Goal: Task Accomplishment & Management: Use online tool/utility

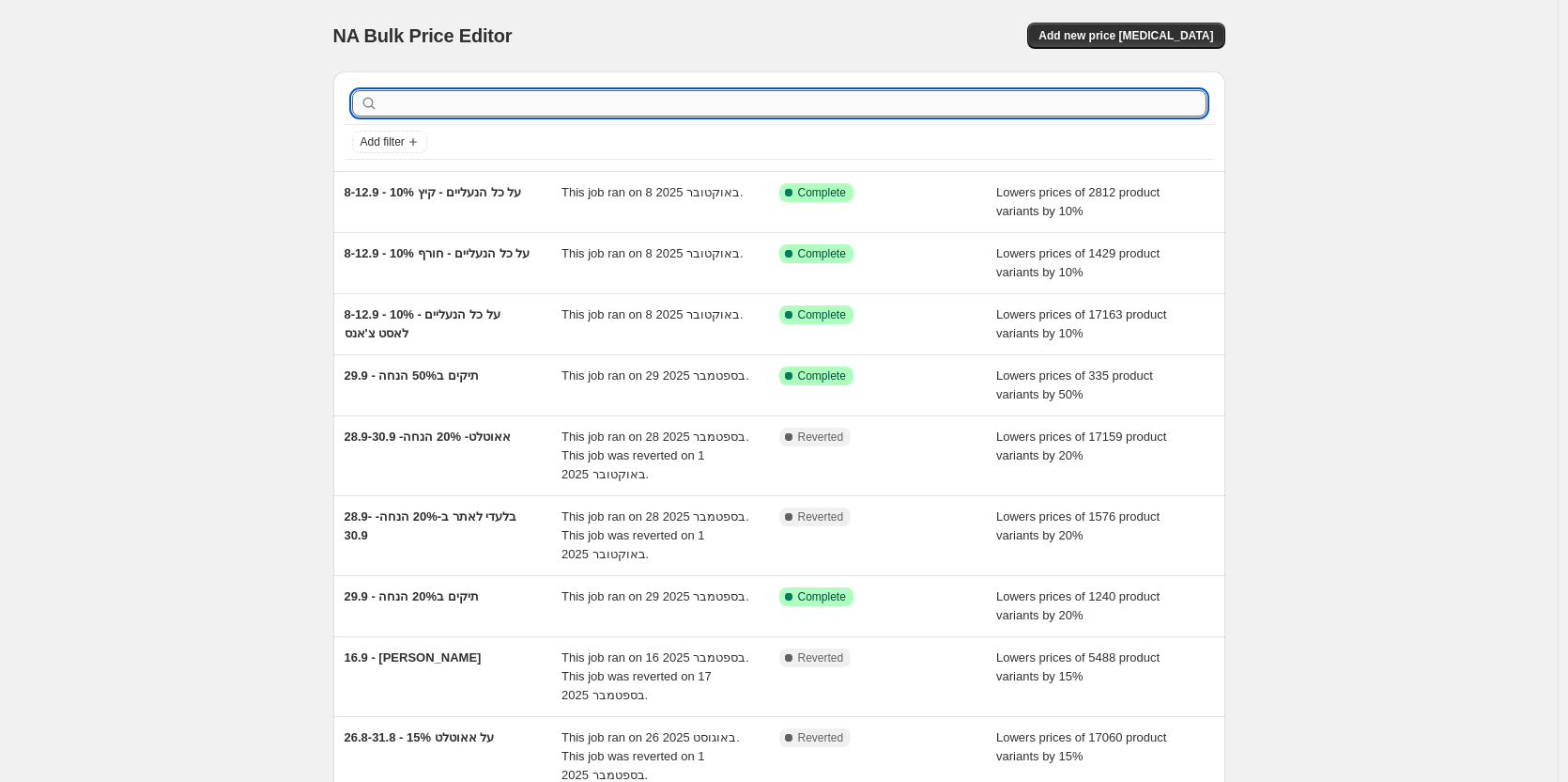
click at [567, 110] on input "text" at bounding box center [794, 104] width 824 height 26
type input "לאסט"
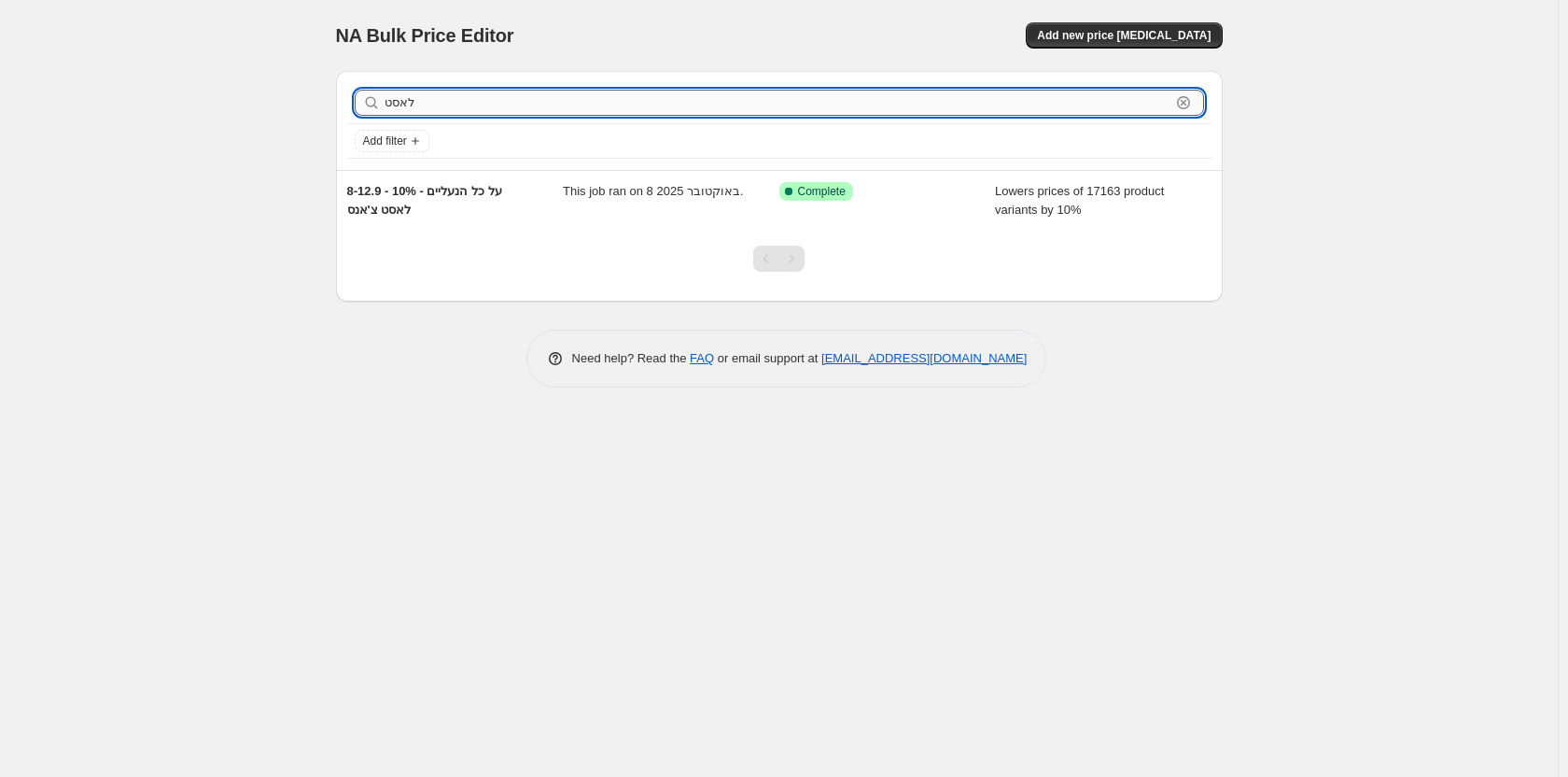
click at [460, 98] on input "לאסט" at bounding box center [777, 103] width 786 height 26
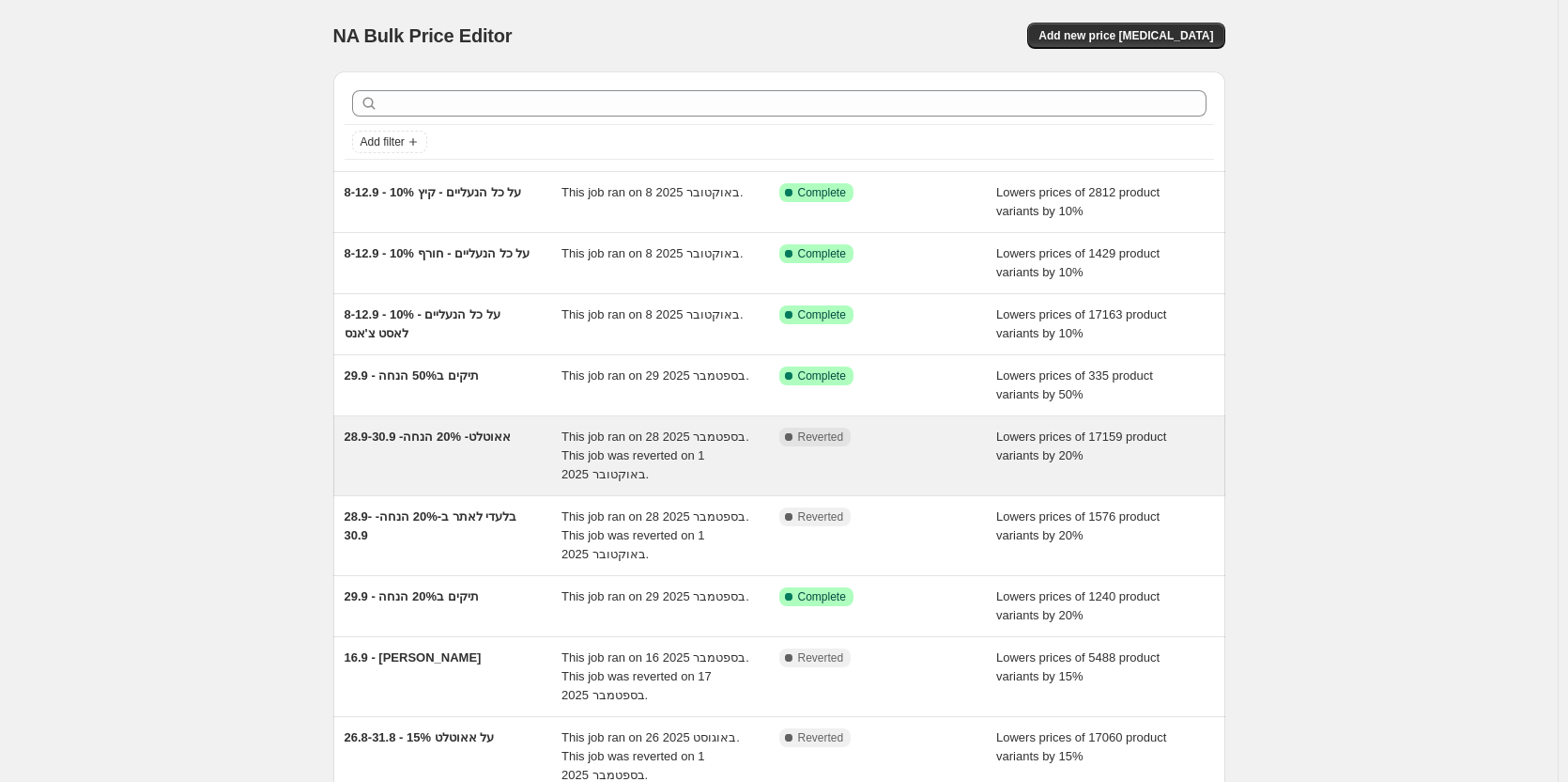
click at [499, 432] on span "אאוטלט- 20% הנחה- 28.9-30.9" at bounding box center [428, 436] width 166 height 14
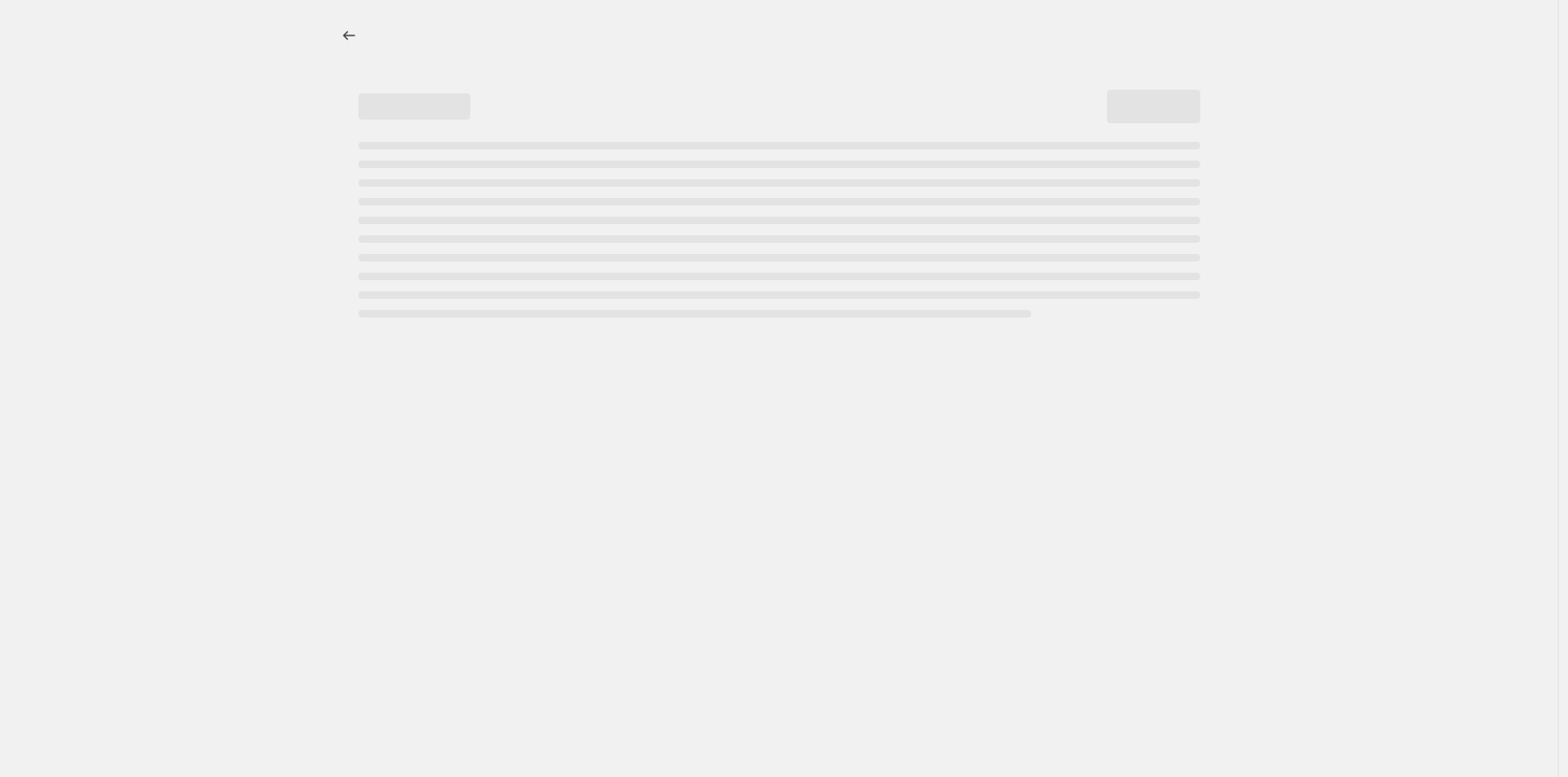
select select "percentage"
select select "collection"
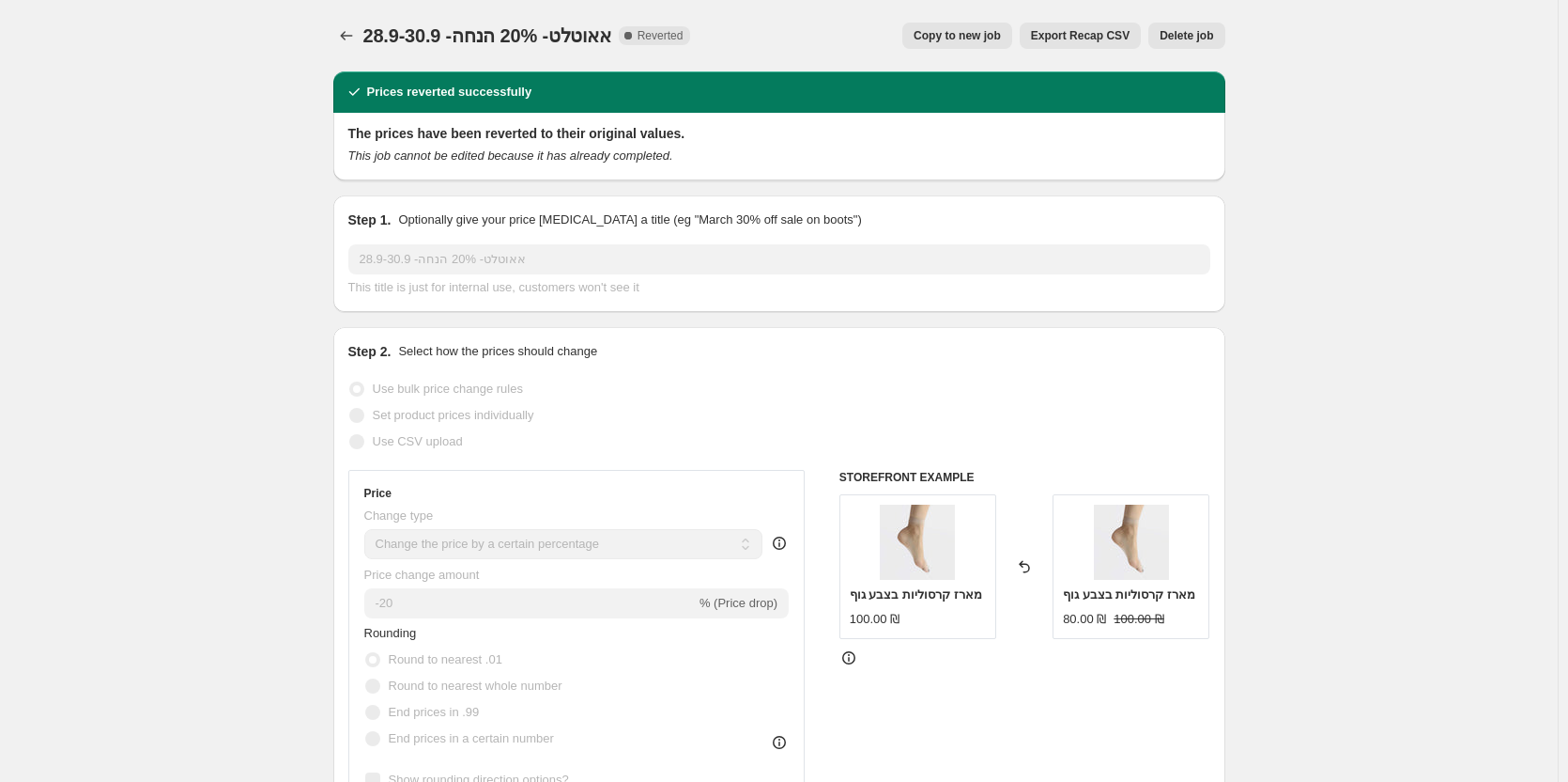
click at [993, 40] on span "Copy to new job" at bounding box center [957, 36] width 88 height 15
select select "percentage"
select select "collection"
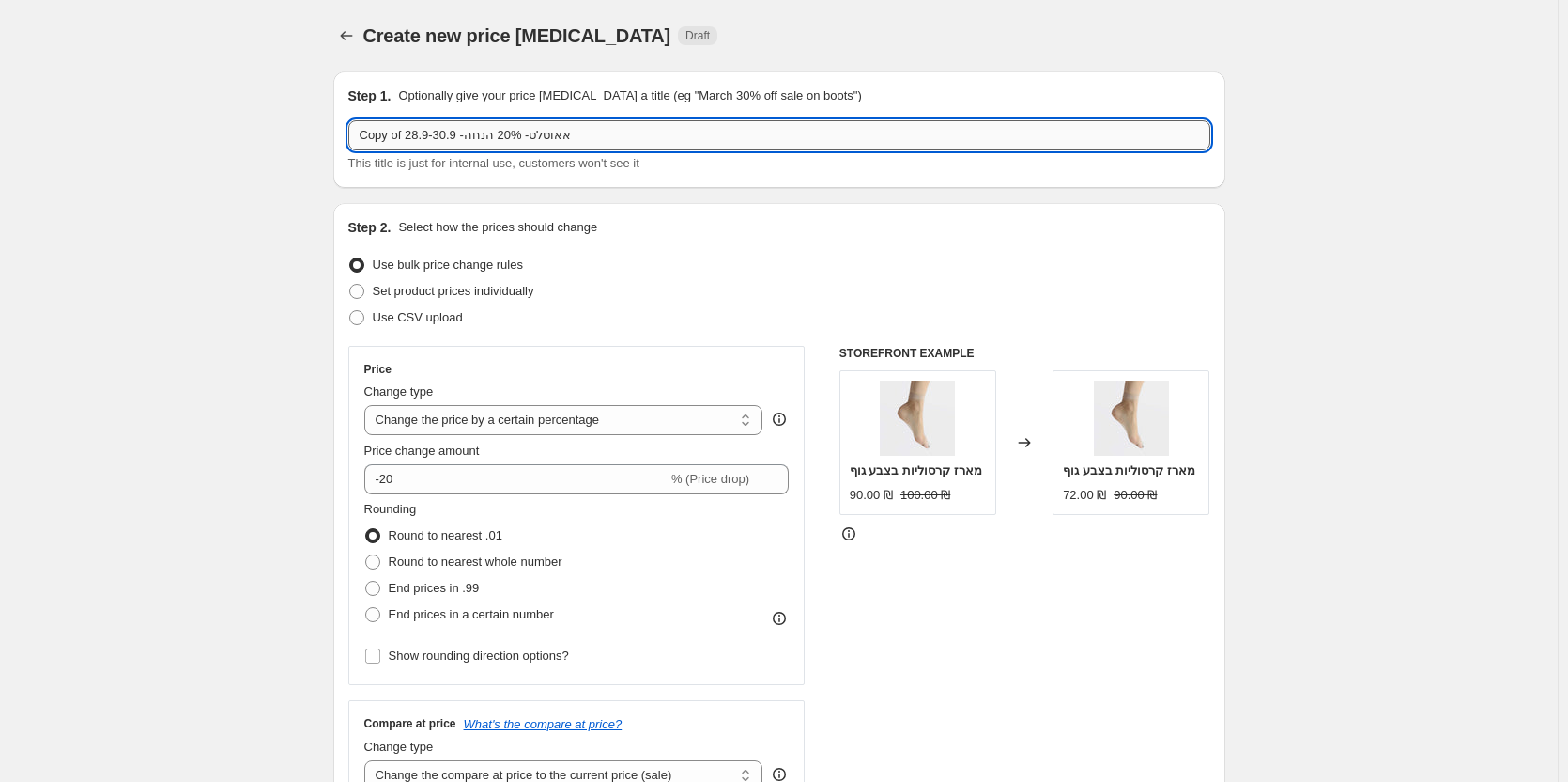
click at [494, 132] on input "Copy of אאוטלט- 20% הנחה- 28.9-30.9" at bounding box center [779, 135] width 862 height 30
click at [503, 139] on input "Copy of אאוטלט- 20% הנחה- 28.9-30.9" at bounding box center [779, 135] width 862 height 30
drag, startPoint x: 503, startPoint y: 133, endPoint x: 514, endPoint y: 132, distance: 11.0
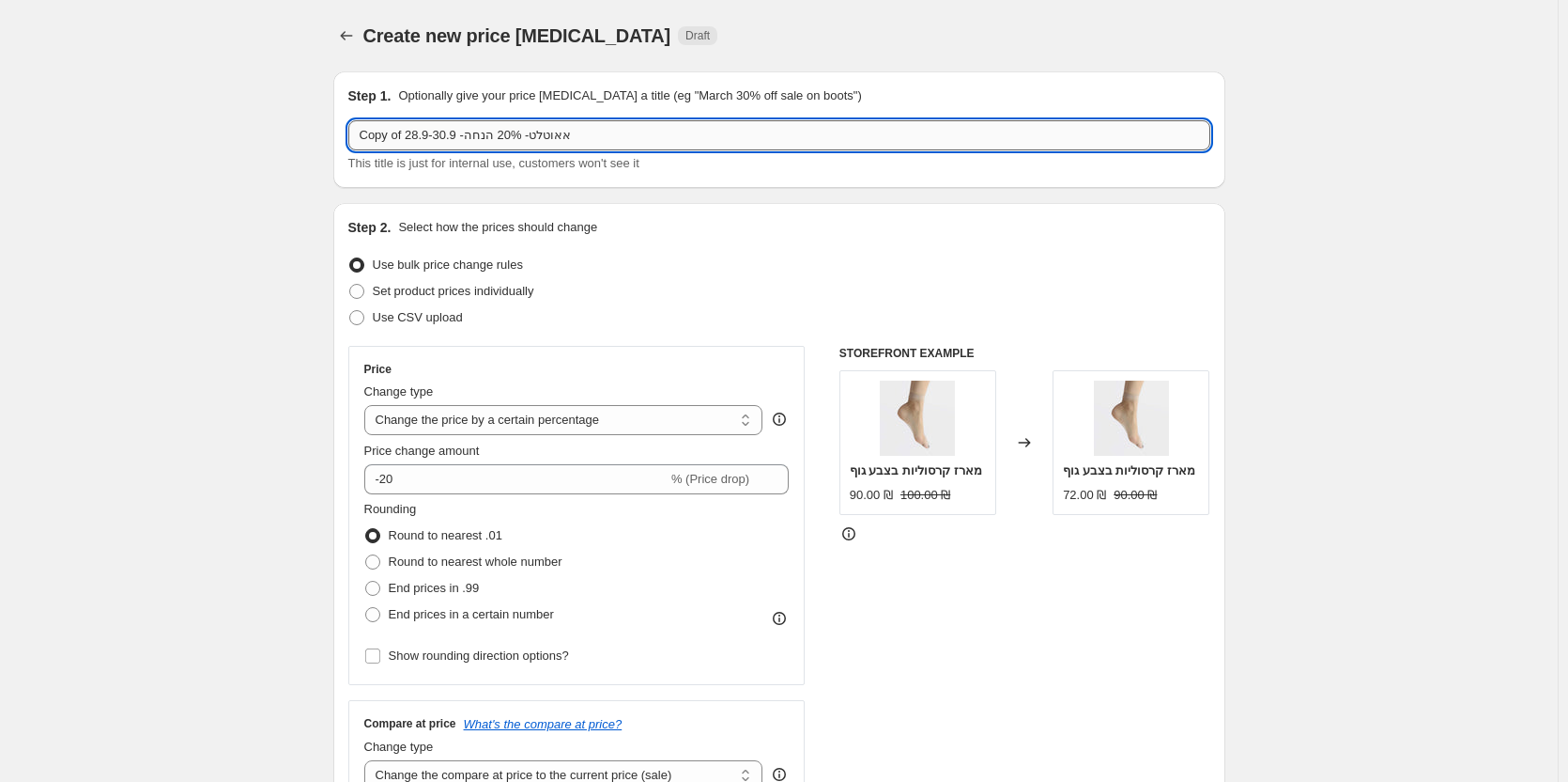
click at [514, 132] on input "Copy of אאוטלט- 20% הנחה- 28.9-30.9" at bounding box center [779, 135] width 862 height 30
drag, startPoint x: 458, startPoint y: 133, endPoint x: 328, endPoint y: 126, distance: 130.2
click at [435, 127] on input "Copy of אאוטלט- 15% הנחה- 28.9-30.9" at bounding box center [779, 135] width 862 height 30
drag, startPoint x: 458, startPoint y: 132, endPoint x: 436, endPoint y: 131, distance: 22.0
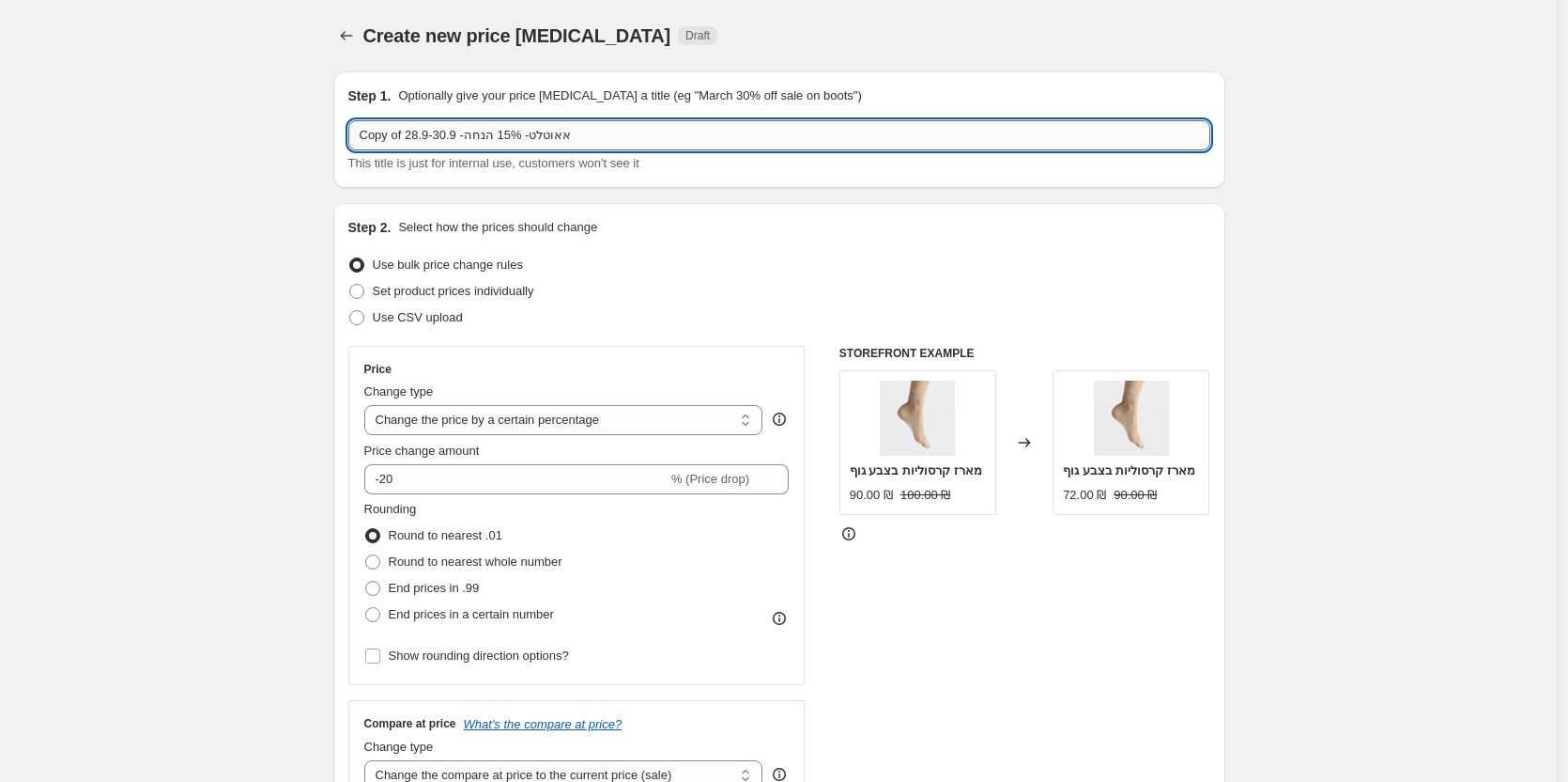
click at [436, 131] on input "Copy of אאוטלט- 15% הנחה- 28.9-30.9" at bounding box center [779, 135] width 862 height 30
click at [439, 135] on input "Copy of אאוטלט- 15% הנחה- 28.9-30.9" at bounding box center [779, 135] width 862 height 30
drag, startPoint x: 363, startPoint y: 135, endPoint x: 462, endPoint y: 138, distance: 99.0
click at [469, 140] on input "Copy of אאוטלט- 15% הנחה- 28.9-30.9" at bounding box center [779, 135] width 862 height 30
click at [440, 132] on input "Copy of אאוטלט- 15% הנחה- 28.9-30.9" at bounding box center [779, 135] width 862 height 30
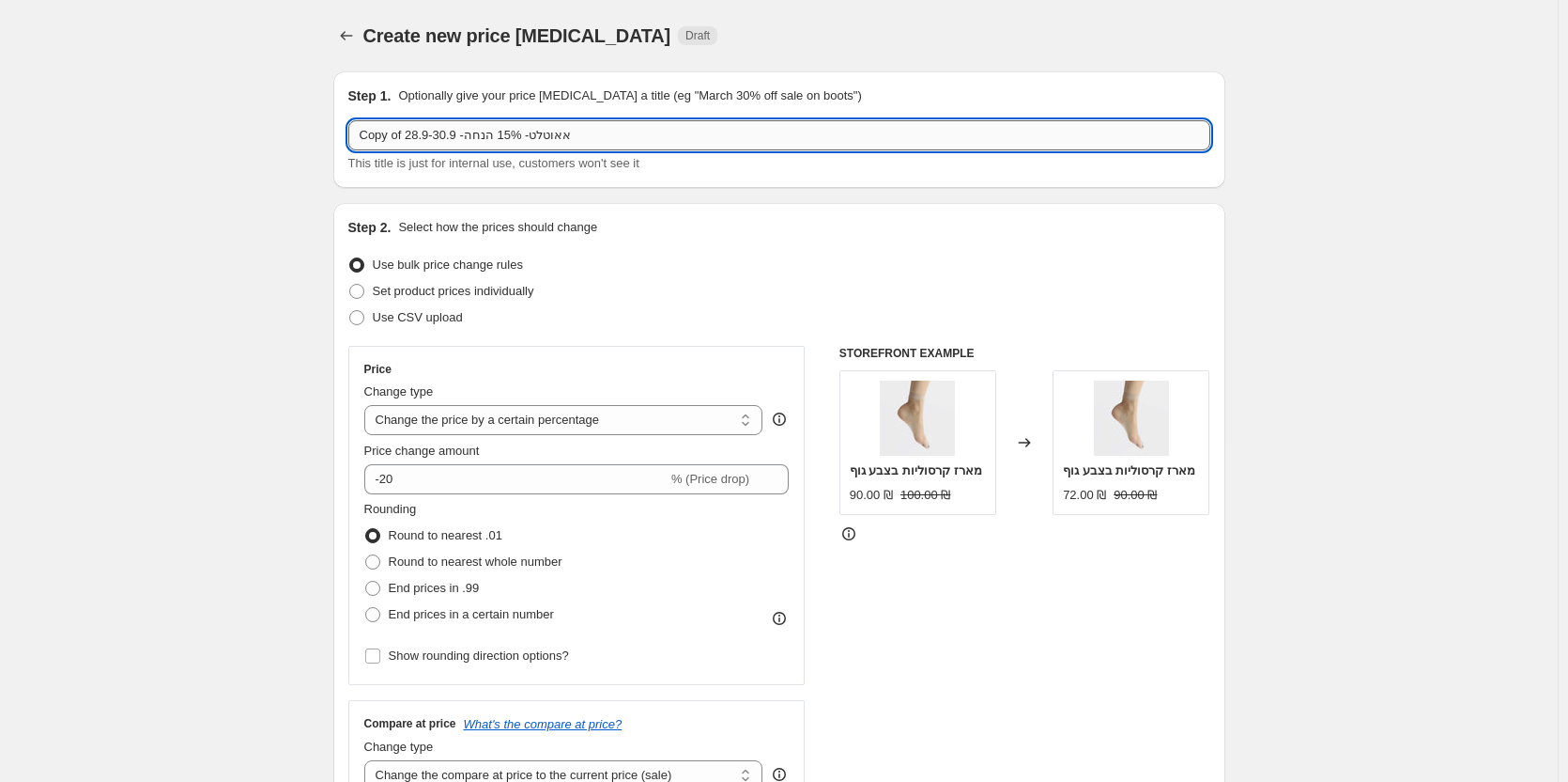
click at [440, 132] on input "Copy of אאוטלט- 15% הנחה- 28.9-30.9" at bounding box center [779, 135] width 862 height 30
click at [420, 133] on input "Copy of אאוטלט- 15% הנחה- 28.9-" at bounding box center [779, 135] width 862 height 30
click at [393, 134] on input "Copy of אאוטלט- 15% הנחה- -" at bounding box center [779, 135] width 862 height 30
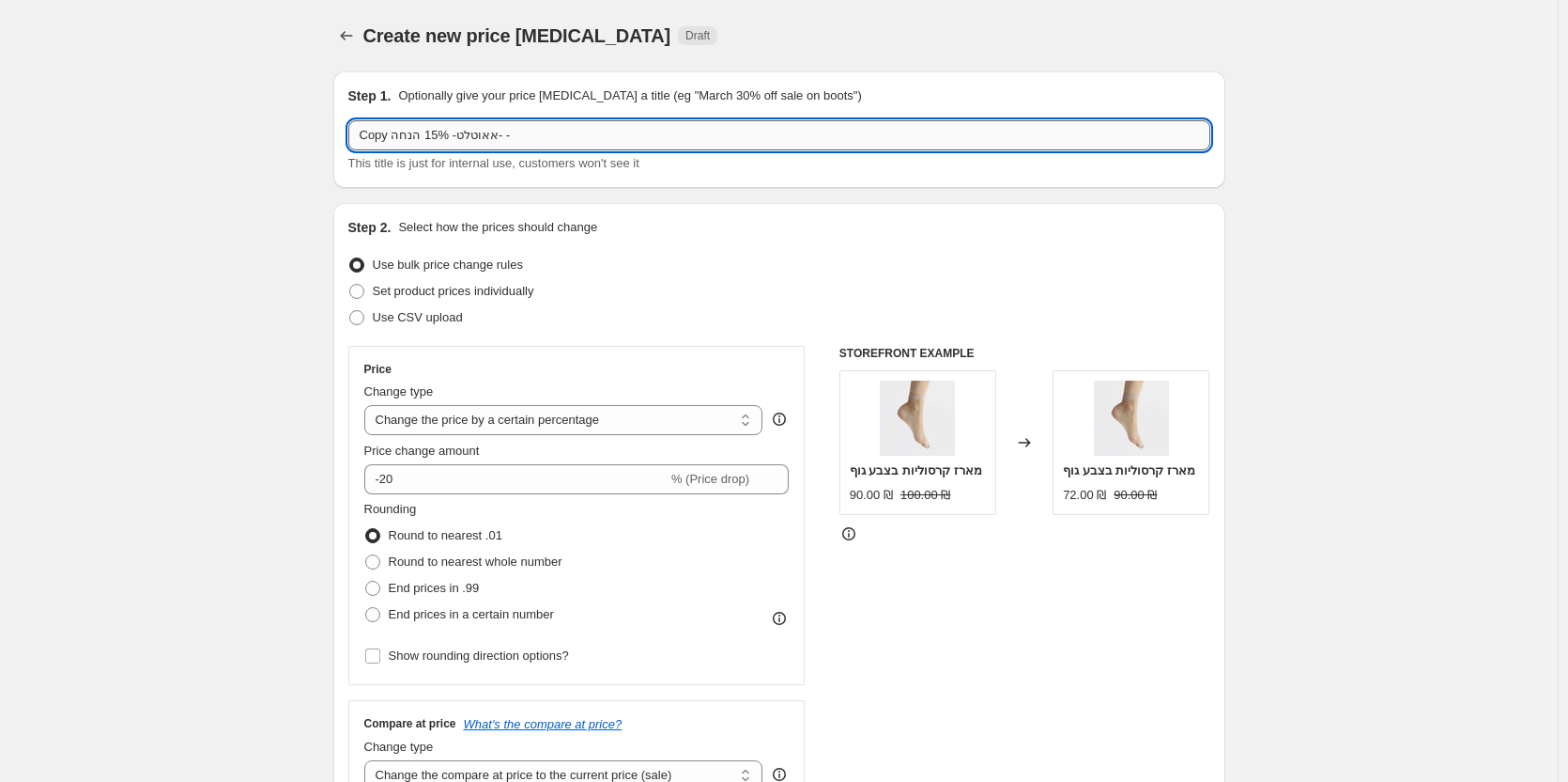
click at [382, 135] on input "Copy אאוטלט- 15% הנחה- -" at bounding box center [779, 135] width 862 height 30
drag, startPoint x: 542, startPoint y: 130, endPoint x: 553, endPoint y: 131, distance: 11.0
click at [553, 131] on input "20.10-25.10 אאוטלט- 15% הנחה- -" at bounding box center [779, 135] width 862 height 30
type input "20.10-25.10 אאוטלט- 15% הנחה"
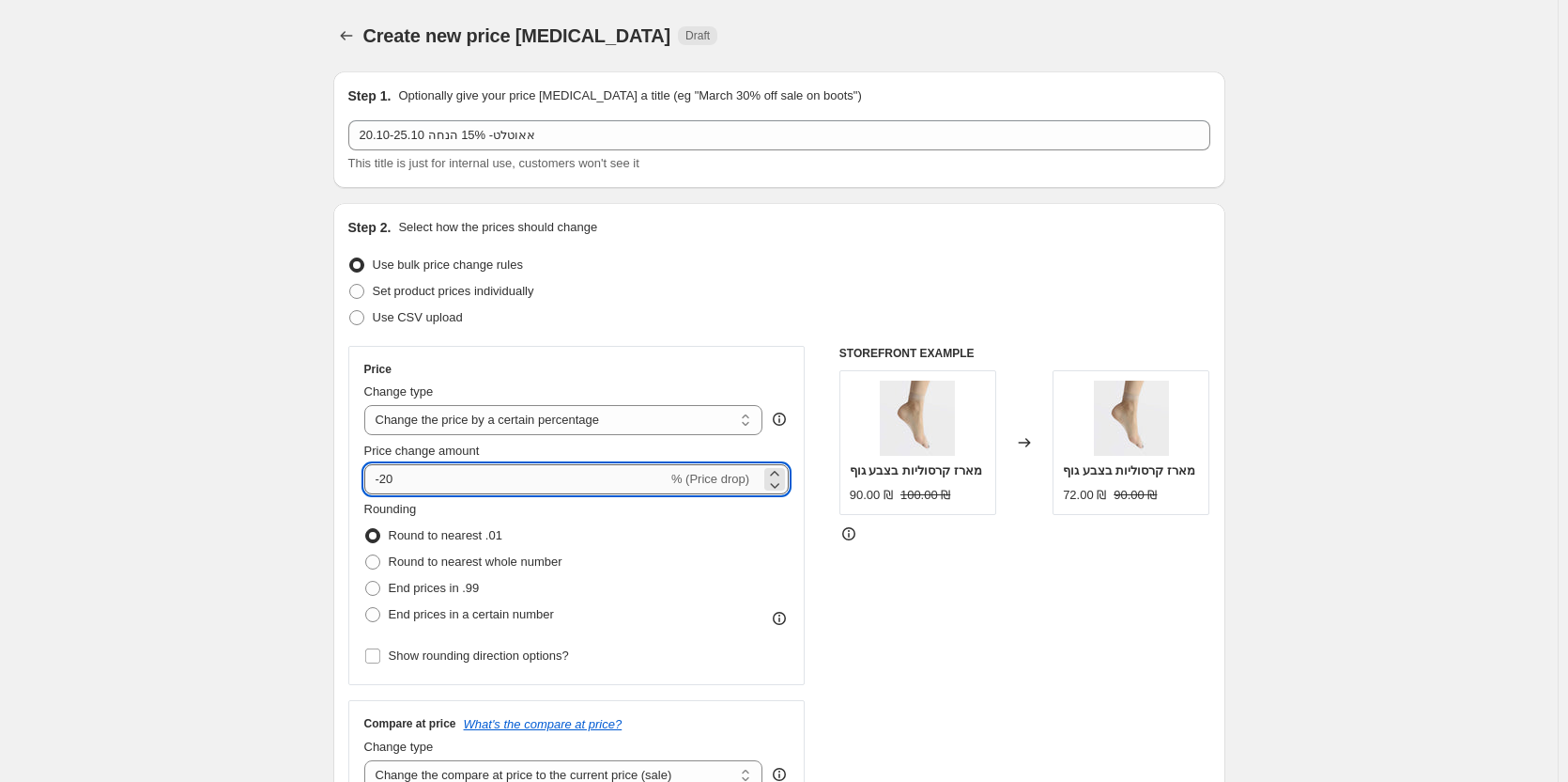
drag, startPoint x: 388, startPoint y: 475, endPoint x: 397, endPoint y: 477, distance: 9.2
click at [397, 477] on input "-20" at bounding box center [516, 479] width 304 height 30
type input "-15"
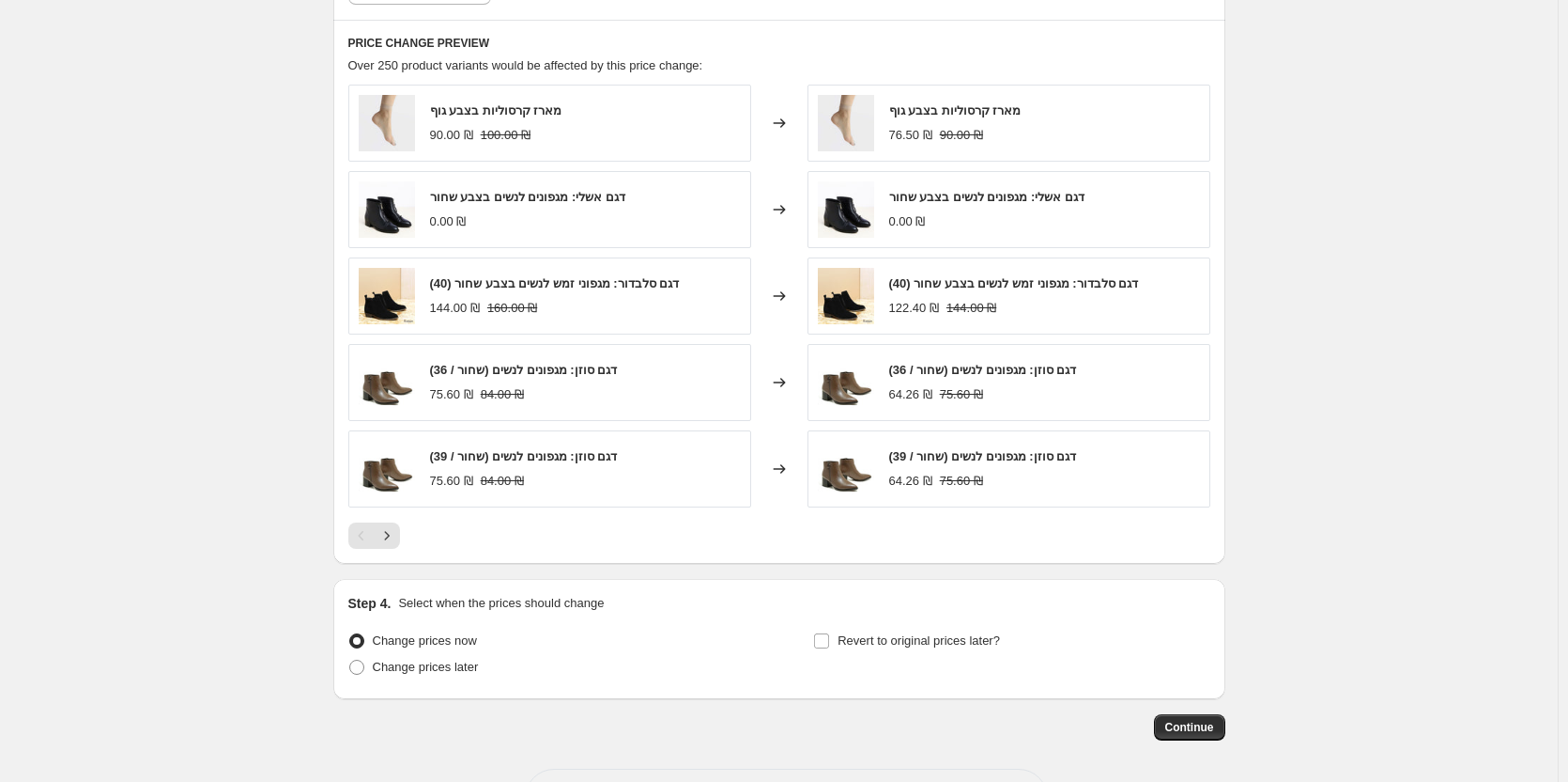
scroll to position [1308, 0]
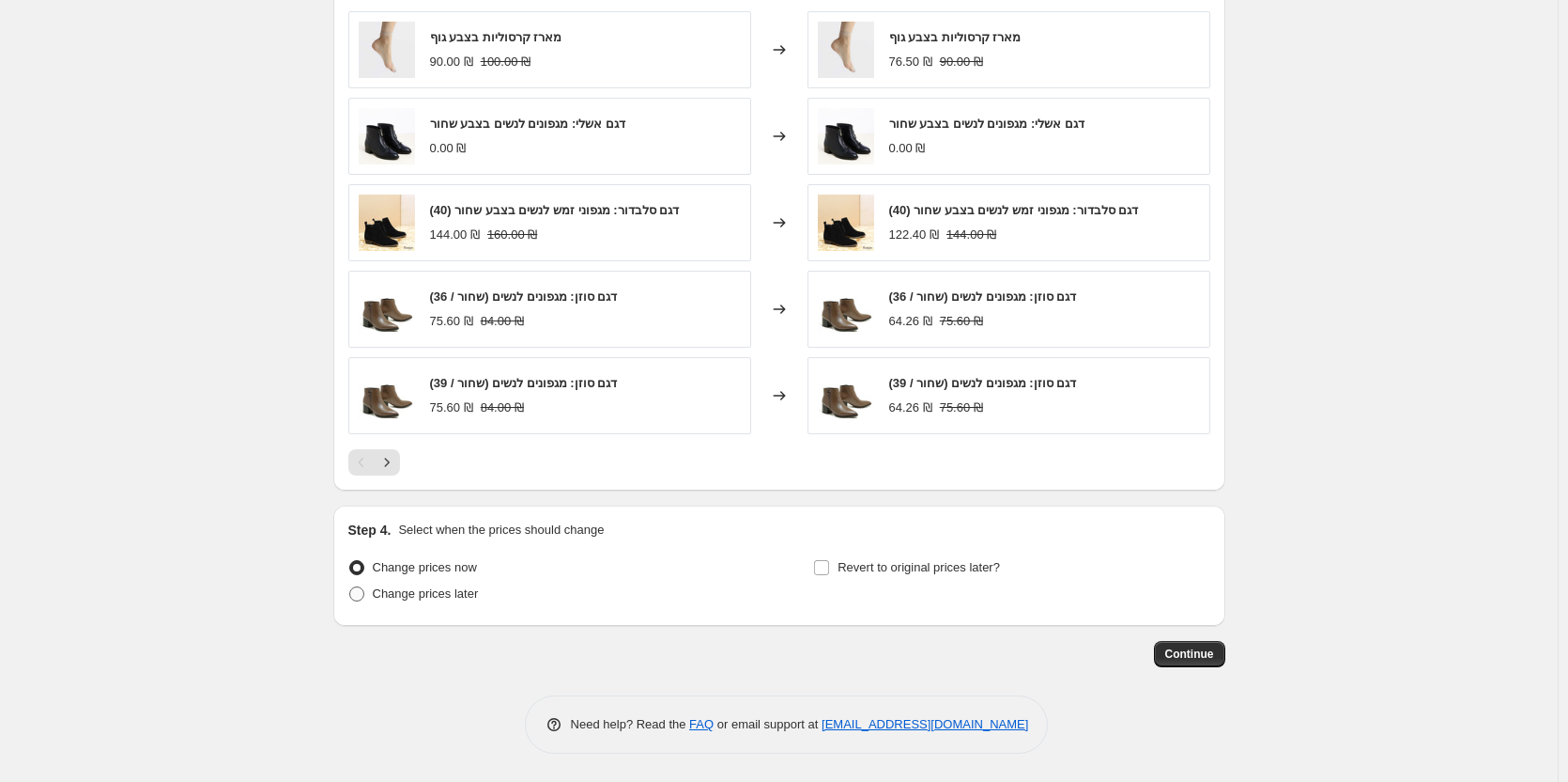
click at [458, 592] on span "Change prices later" at bounding box center [425, 592] width 107 height 14
click at [350, 587] on input "Change prices later" at bounding box center [349, 586] width 1 height 1
radio input "true"
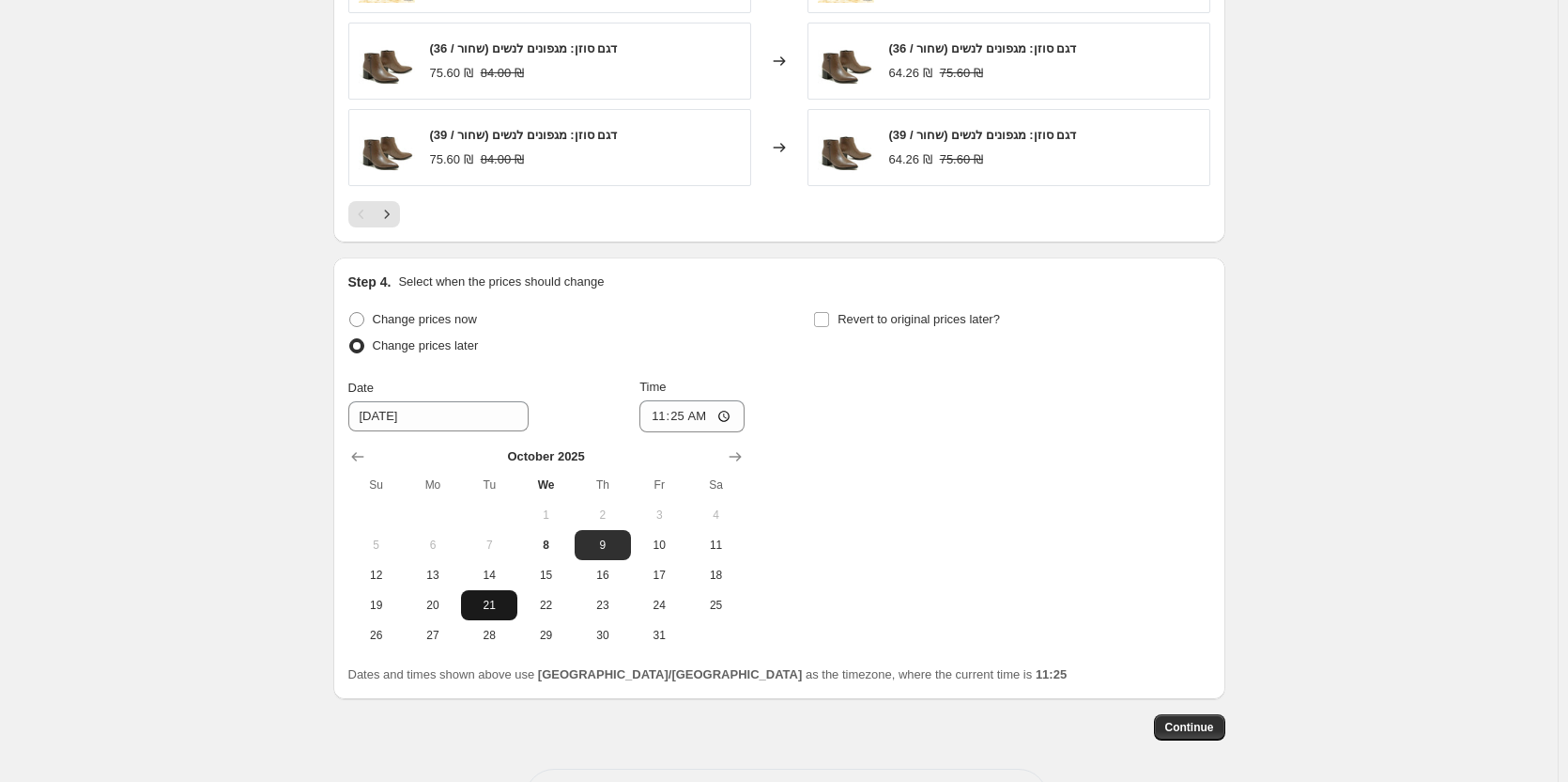
scroll to position [1590, 0]
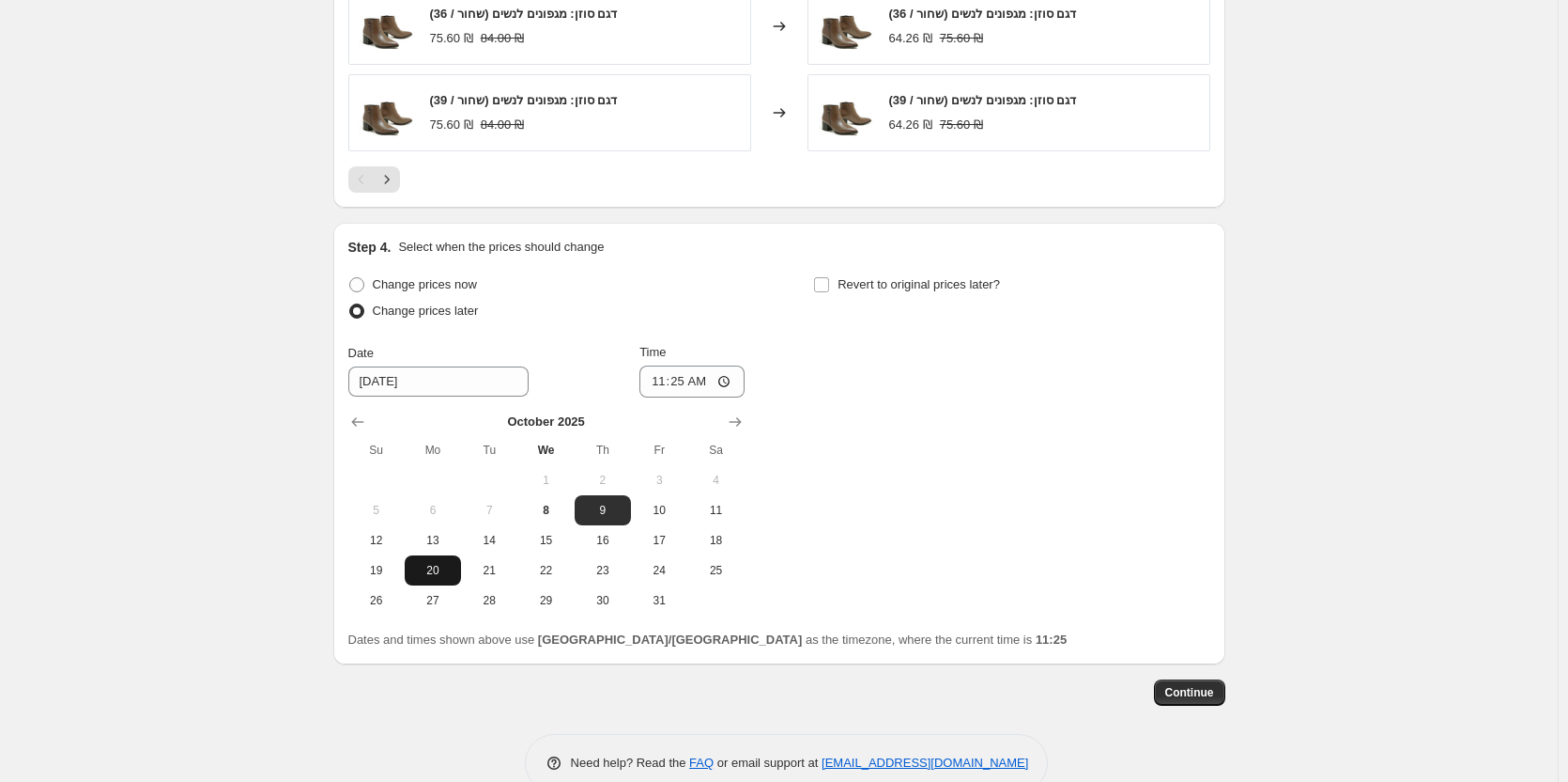
click at [440, 573] on span "20" at bounding box center [433, 571] width 41 height 15
type input "[DATE]"
click at [689, 382] on input "11:25" at bounding box center [692, 381] width 106 height 32
type input "09:00"
click at [1001, 480] on div "Change prices now Change prices later Date [DATE] Time 09:00 [DATE] Su Mo Tu We…" at bounding box center [779, 443] width 862 height 344
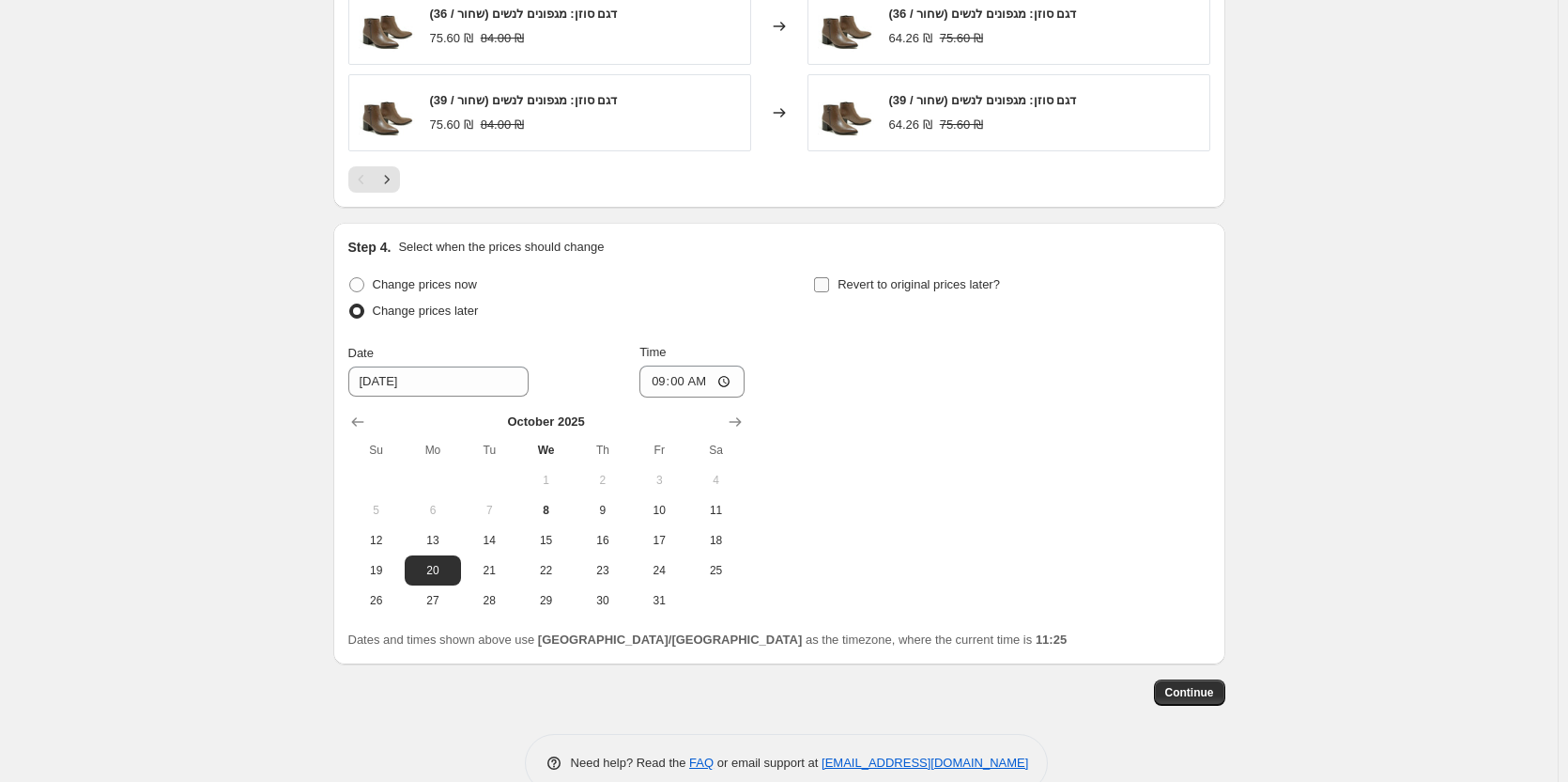
click at [825, 282] on input "Revert to original prices later?" at bounding box center [821, 285] width 15 height 15
checkbox input "true"
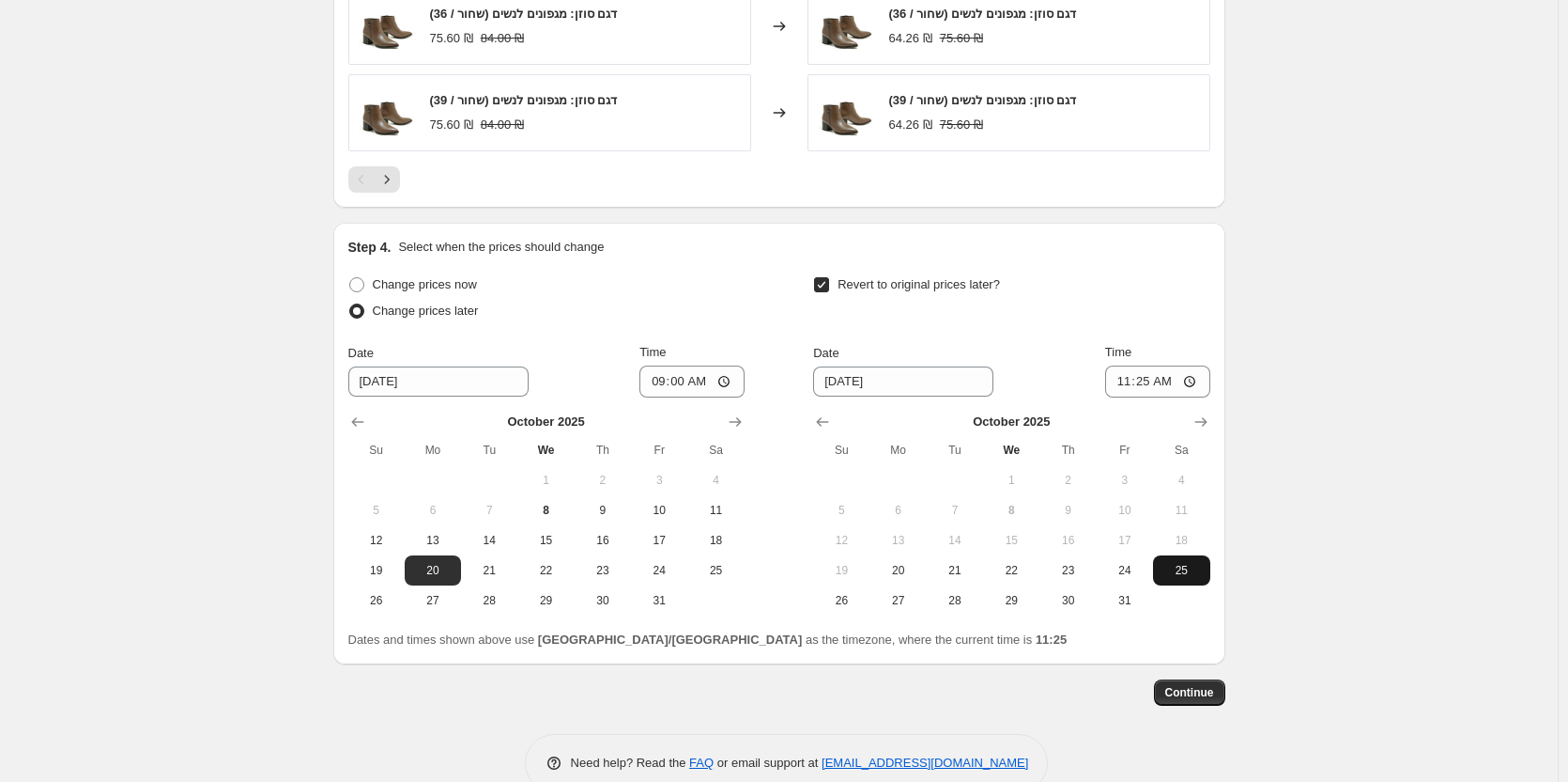
click at [1172, 574] on span "25" at bounding box center [1181, 571] width 41 height 15
click at [834, 600] on span "26" at bounding box center [841, 600] width 41 height 15
type input "[DATE]"
click at [1157, 381] on input "11:25" at bounding box center [1158, 381] width 106 height 32
type input "09:00"
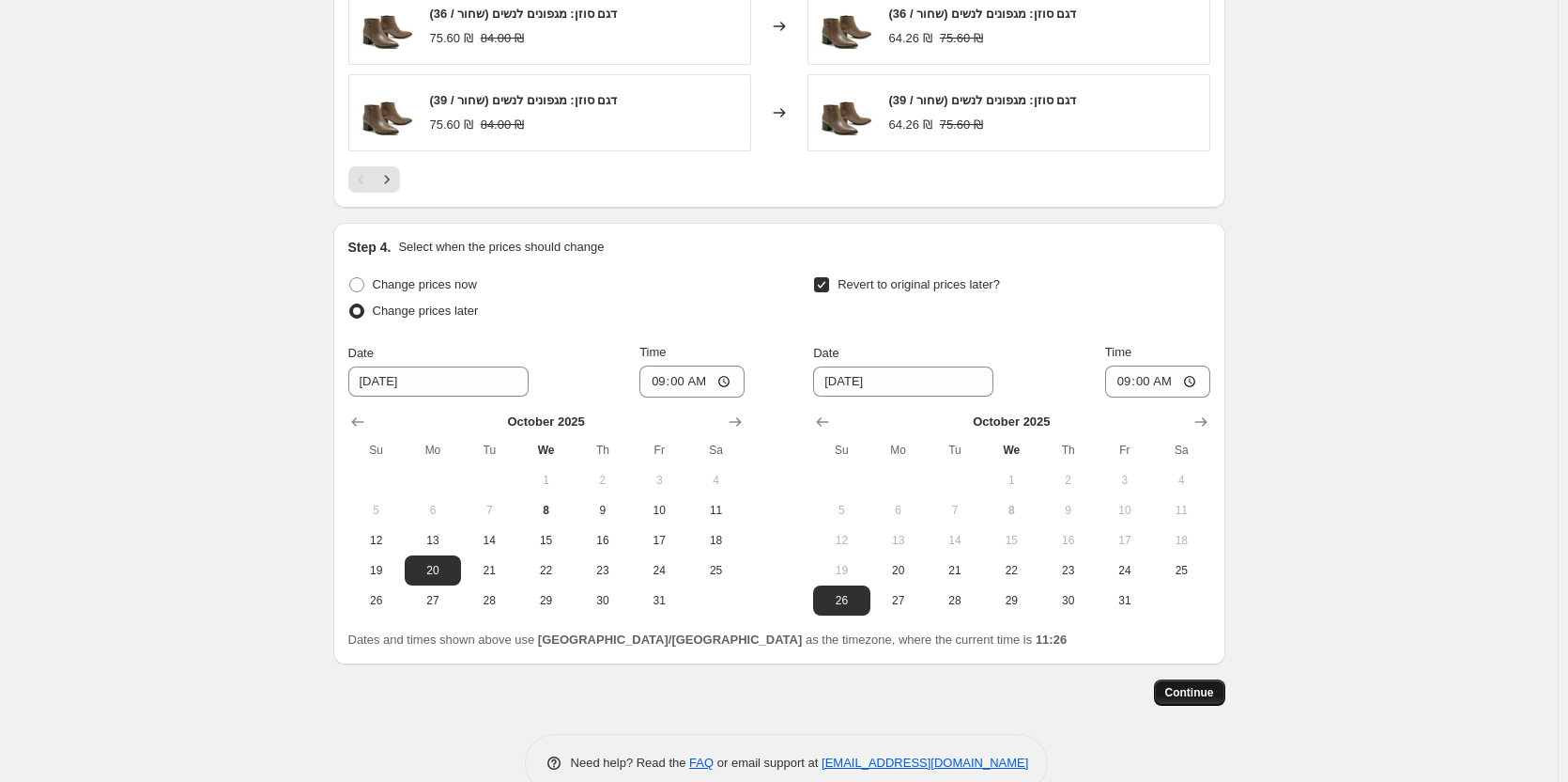
click at [1213, 690] on span "Continue" at bounding box center [1190, 692] width 49 height 15
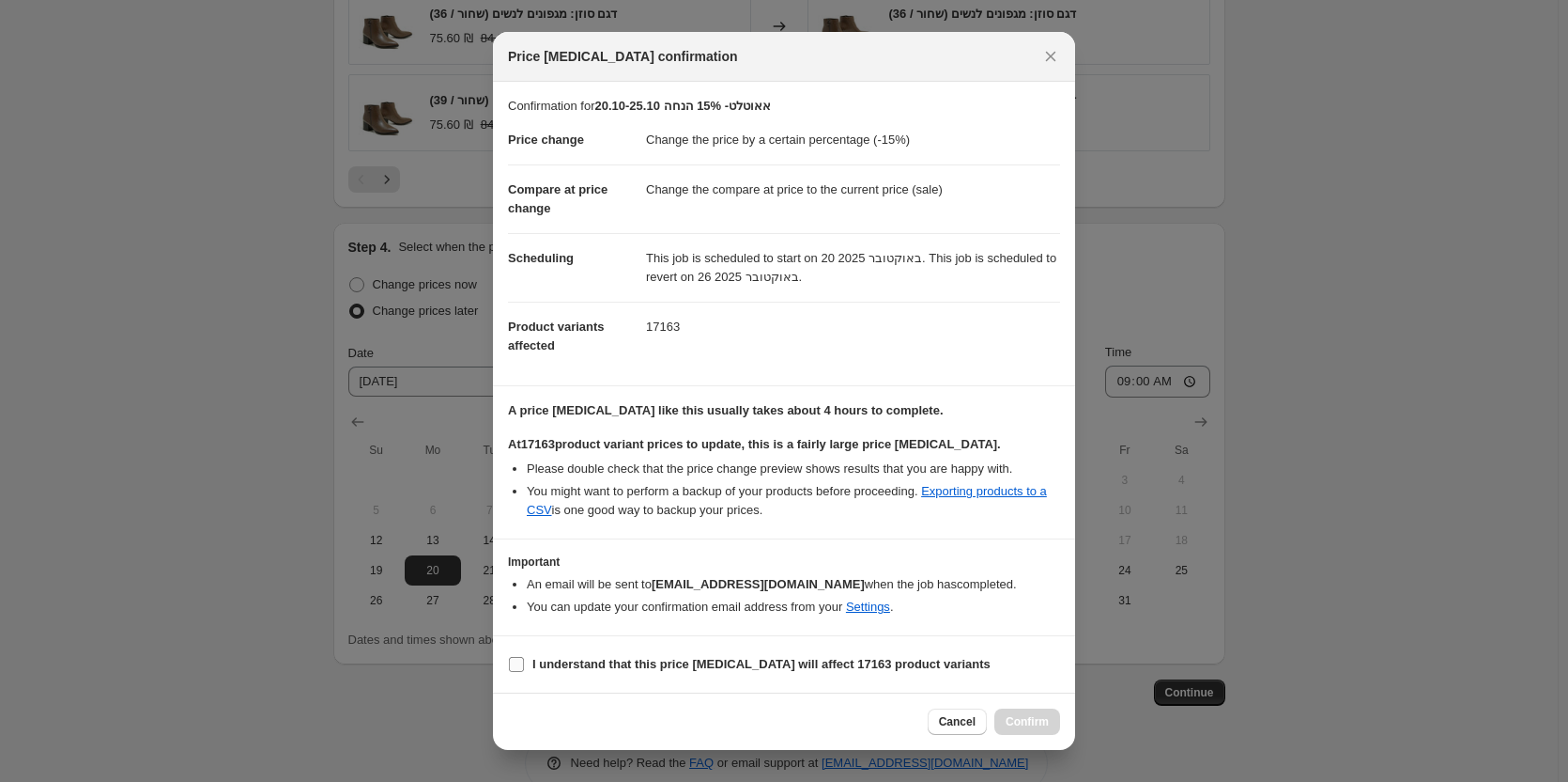
click at [619, 662] on b "I understand that this price [MEDICAL_DATA] will affect 17163 product variants" at bounding box center [762, 663] width 458 height 14
click at [524, 662] on input "I understand that this price [MEDICAL_DATA] will affect 17163 product variants" at bounding box center [517, 664] width 15 height 15
checkbox input "true"
click at [1022, 724] on span "Confirm" at bounding box center [1028, 722] width 43 height 15
type input "20.10-25.10 אאוטלט- 15% הנחה"
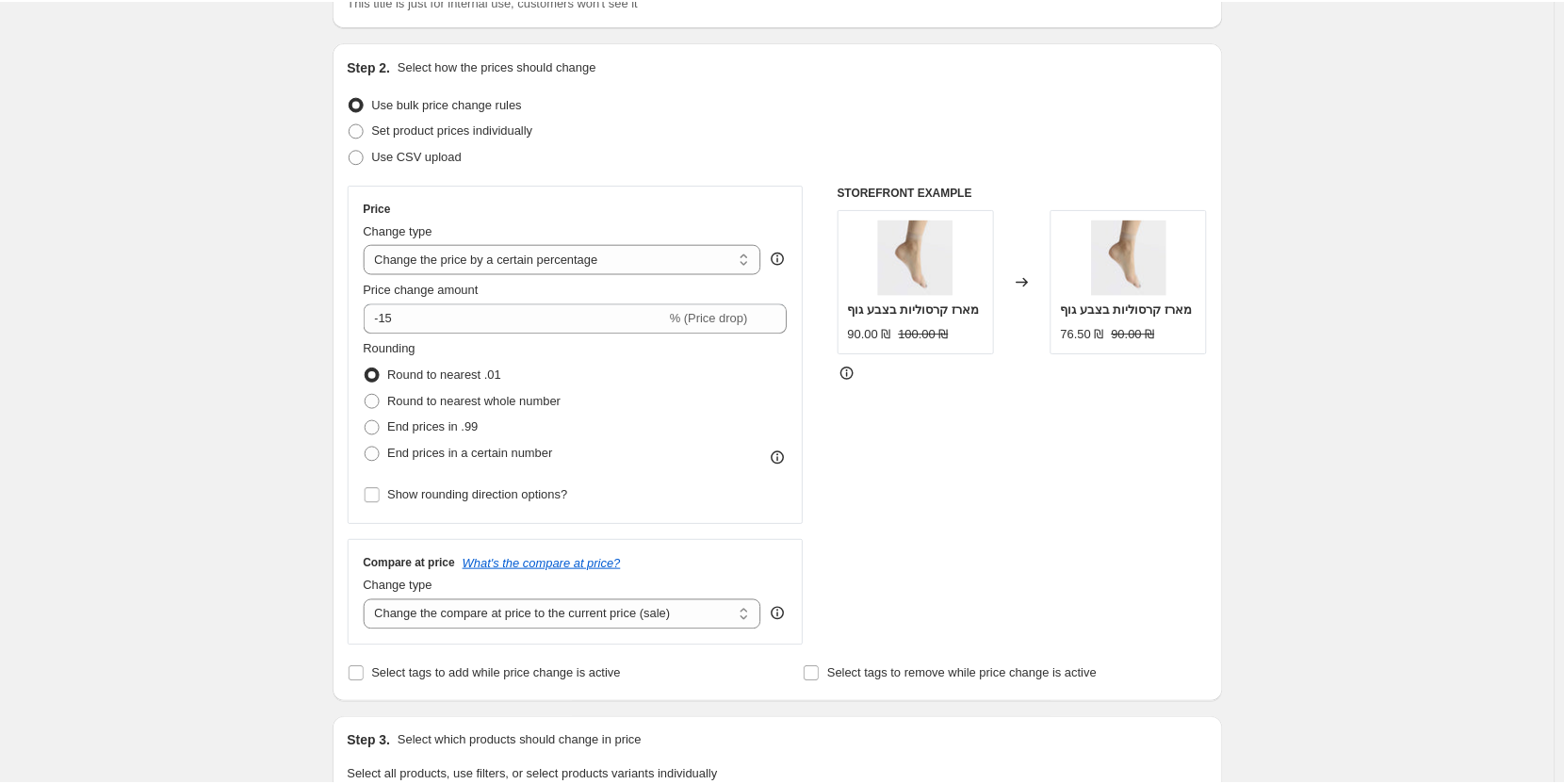
scroll to position [88, 0]
